Goal: Download file/media

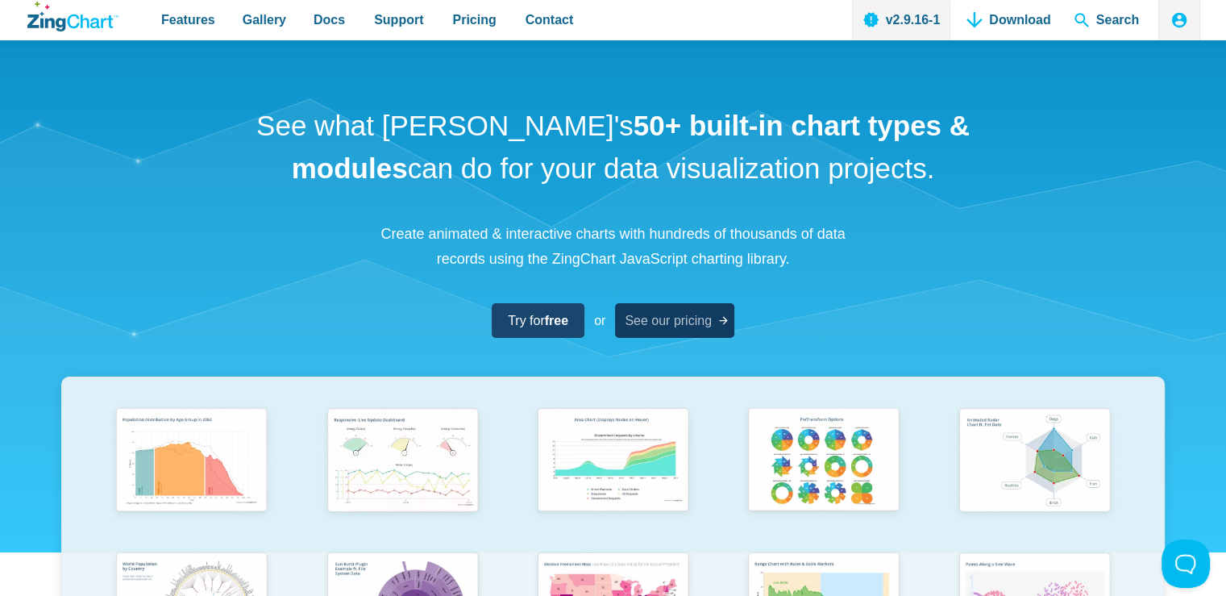
click at [652, 326] on span "See our pricing" at bounding box center [668, 320] width 87 height 22
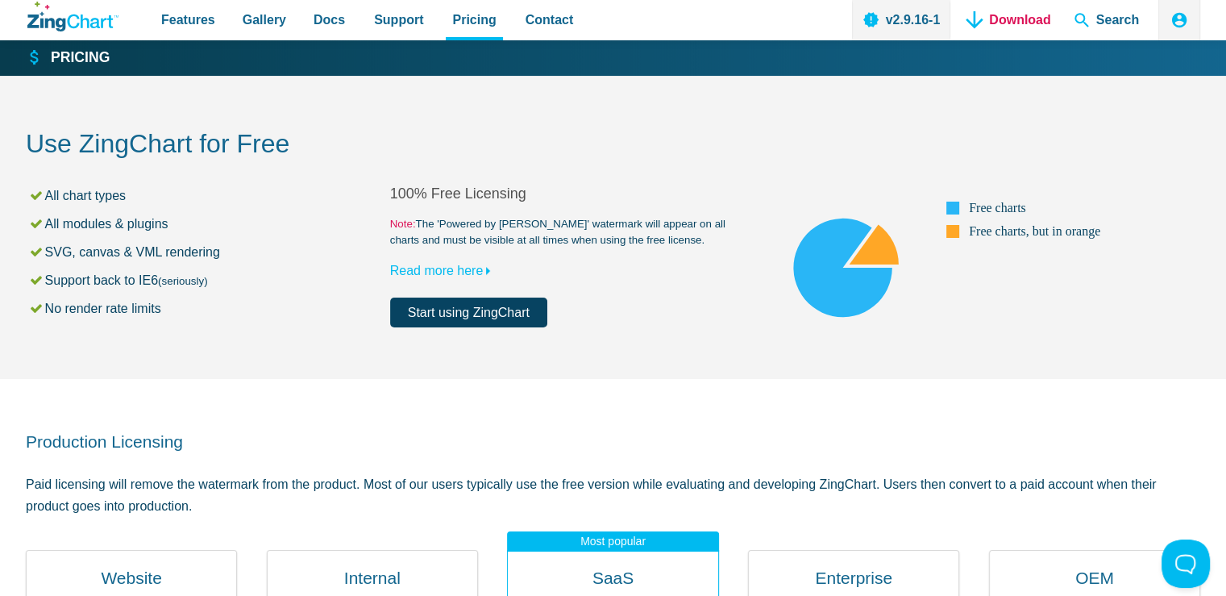
click at [989, 17] on link "Download" at bounding box center [1008, 20] width 97 height 40
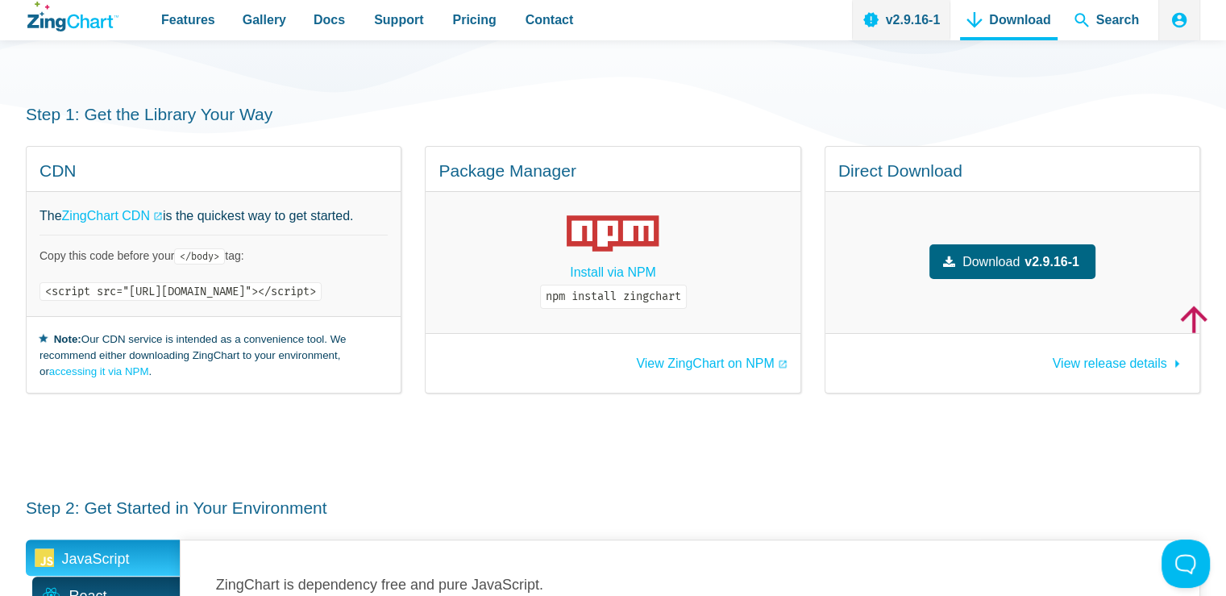
click at [1051, 253] on strong "v2.9.16-1" at bounding box center [1051, 262] width 55 height 22
